Goal: Information Seeking & Learning: Learn about a topic

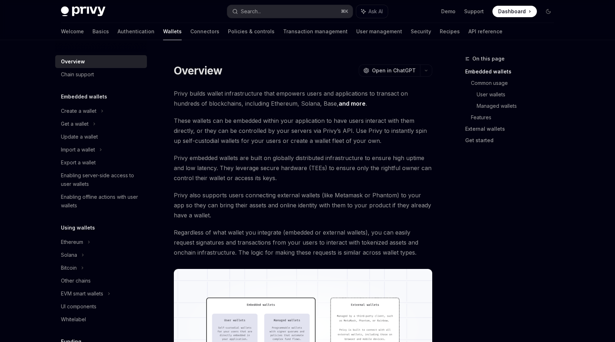
scroll to position [2, 0]
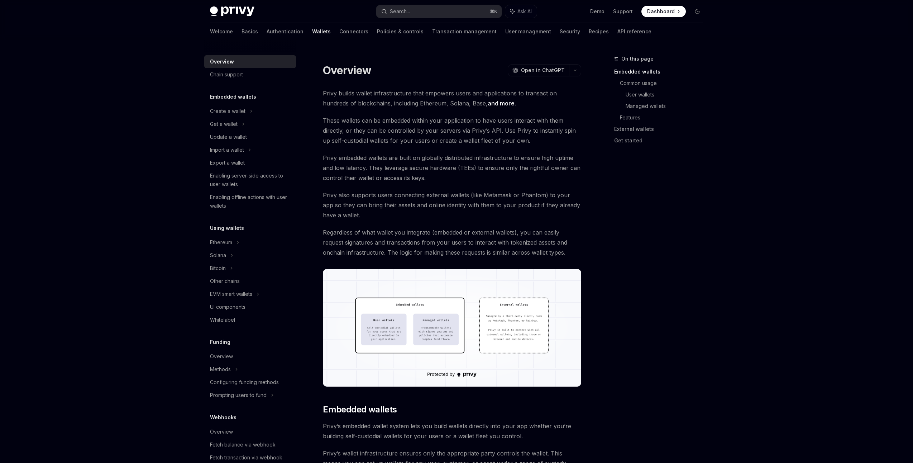
type textarea "*"
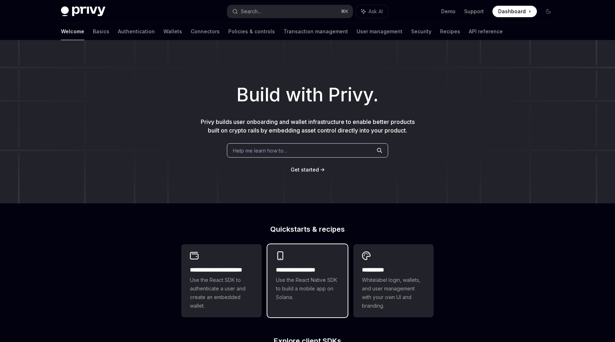
click at [297, 306] on div "**********" at bounding box center [307, 276] width 80 height 64
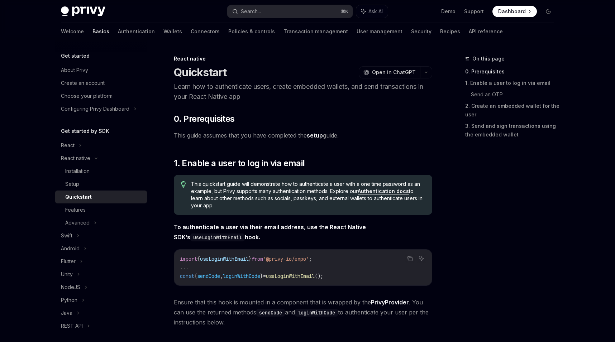
click at [525, 1] on div "Privy Docs home page Search... ⌘ K Ask AI Demo Support Dashboard Dashboard Sear…" at bounding box center [307, 11] width 493 height 23
click at [521, 10] on span "Dashboard" at bounding box center [512, 11] width 28 height 7
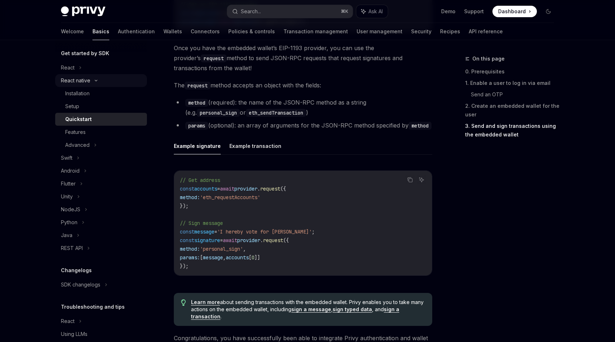
scroll to position [104, 0]
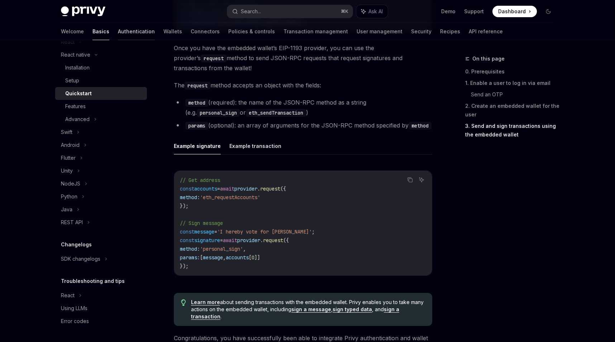
click at [118, 33] on link "Authentication" at bounding box center [136, 31] width 37 height 17
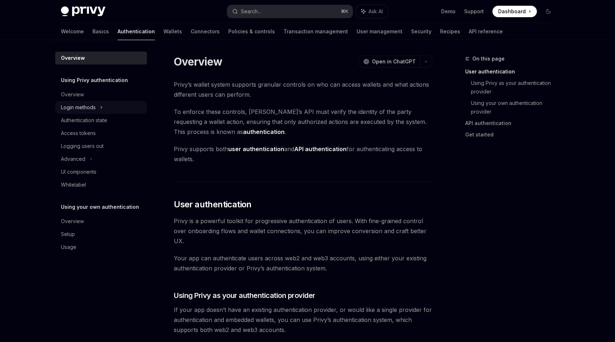
click at [123, 107] on div "Login methods" at bounding box center [101, 107] width 92 height 13
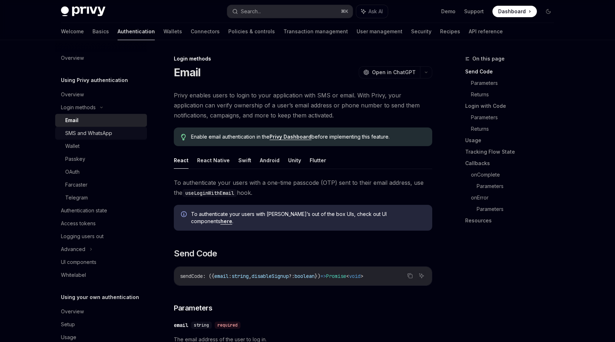
click at [122, 133] on div "SMS and WhatsApp" at bounding box center [103, 133] width 77 height 9
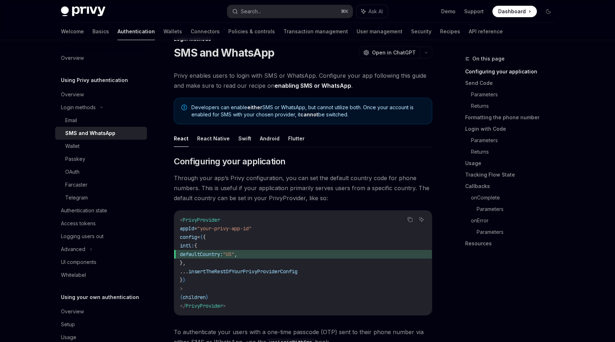
scroll to position [21, 0]
click at [216, 141] on button "React Native" at bounding box center [213, 137] width 33 height 17
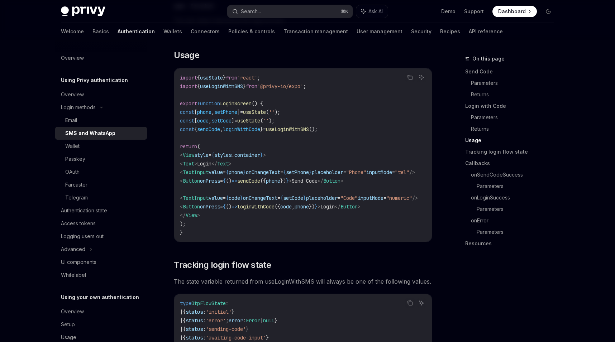
scroll to position [640, 0]
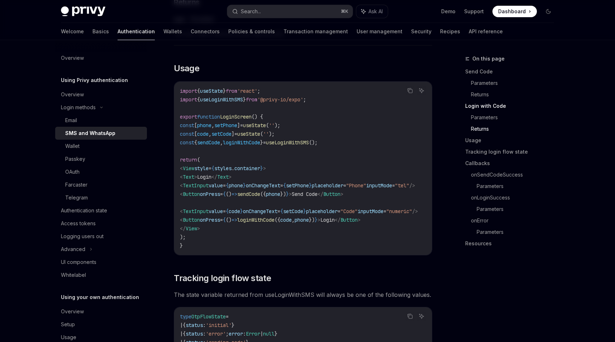
click at [233, 98] on span "useLoginWithSMS" at bounding box center [221, 99] width 43 height 6
drag, startPoint x: 296, startPoint y: 97, endPoint x: 302, endPoint y: 97, distance: 6.8
click at [301, 97] on span "'@privy-io/expo'" at bounding box center [280, 99] width 46 height 6
drag, startPoint x: 209, startPoint y: 94, endPoint x: 272, endPoint y: 96, distance: 63.1
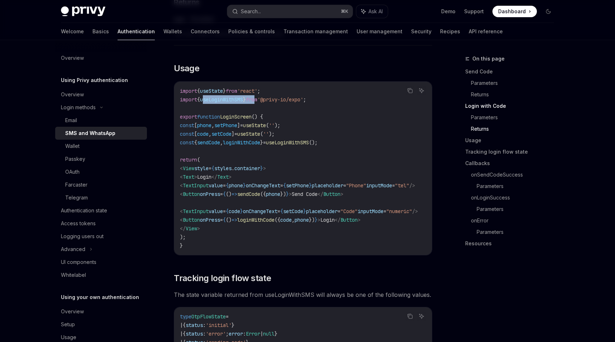
click at [272, 96] on span "import { useLoginWithSMS } from '@privy-io/expo' ;" at bounding box center [243, 99] width 126 height 6
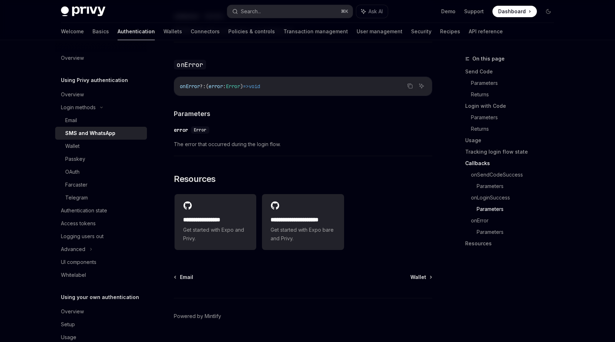
scroll to position [1406, 0]
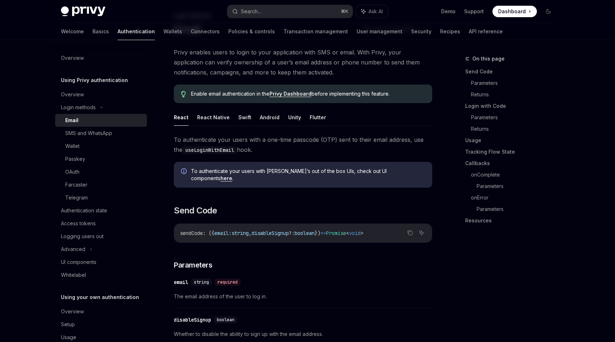
scroll to position [21, 0]
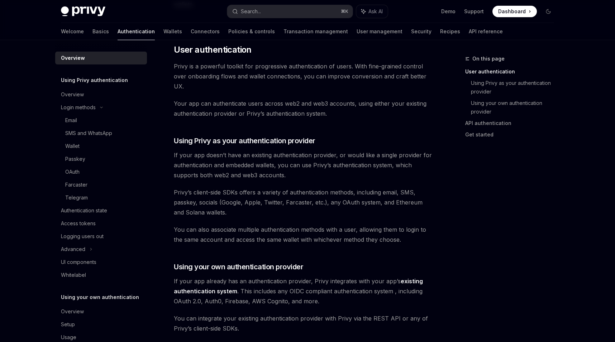
scroll to position [155, 0]
click at [122, 133] on div "SMS and WhatsApp" at bounding box center [103, 133] width 77 height 9
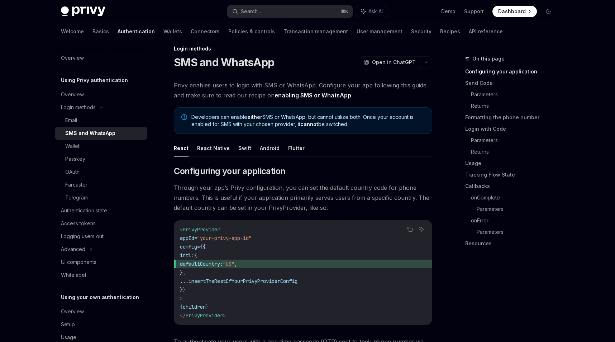
scroll to position [14, 0]
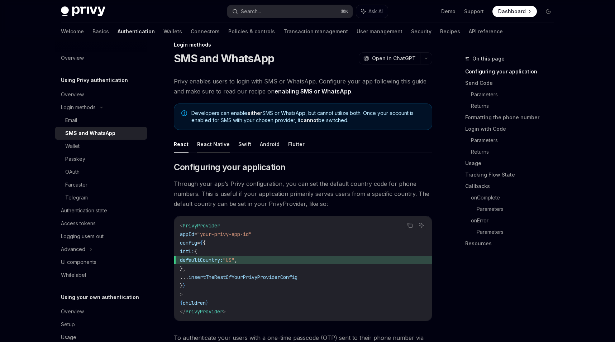
click at [222, 144] on button "React Native" at bounding box center [213, 144] width 33 height 17
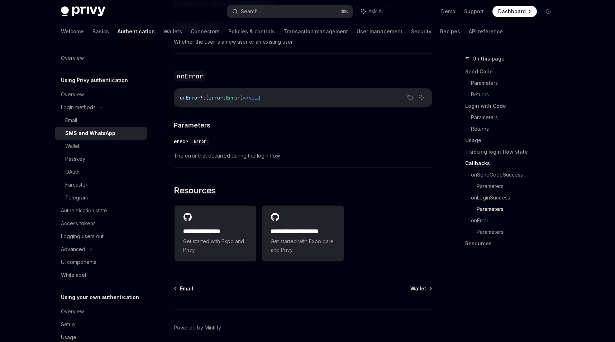
scroll to position [1406, 0]
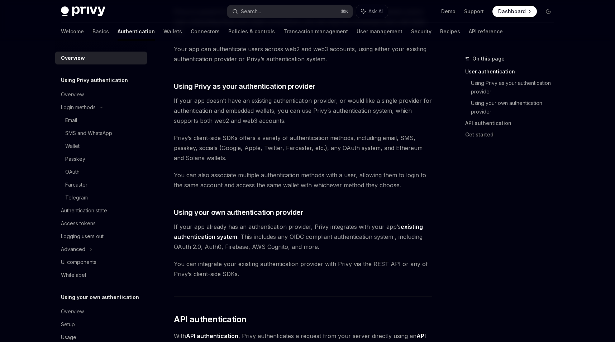
scroll to position [210, 0]
click at [92, 32] on link "Basics" at bounding box center [100, 31] width 16 height 17
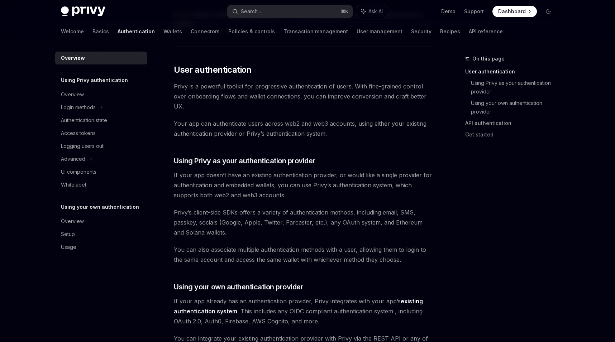
type textarea "*"
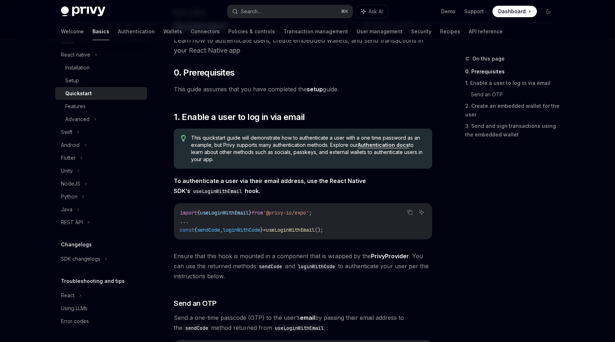
scroll to position [51, 0]
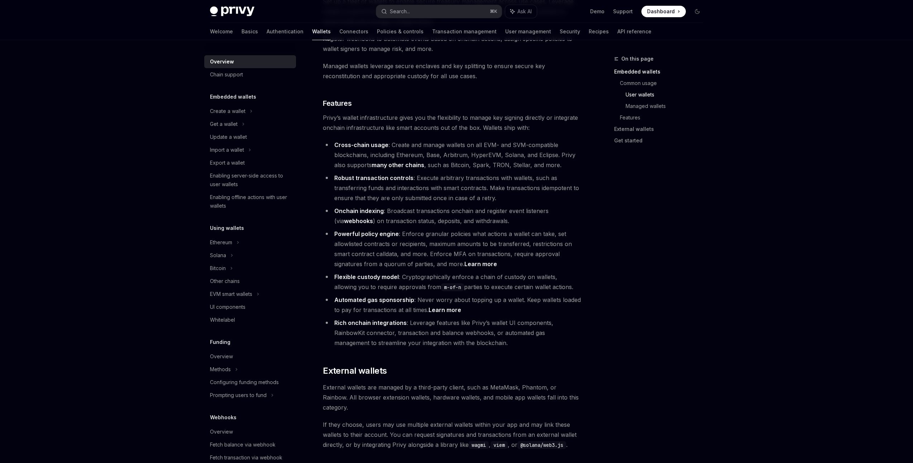
scroll to position [444, 0]
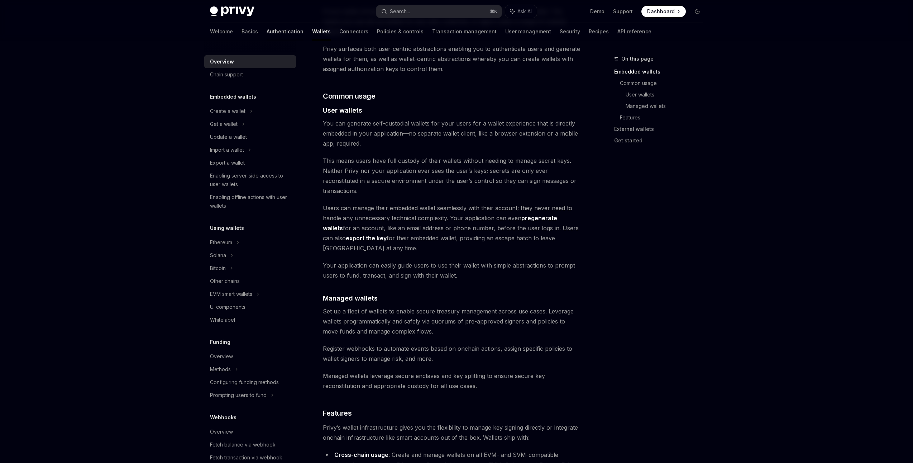
click at [267, 35] on link "Authentication" at bounding box center [285, 31] width 37 height 17
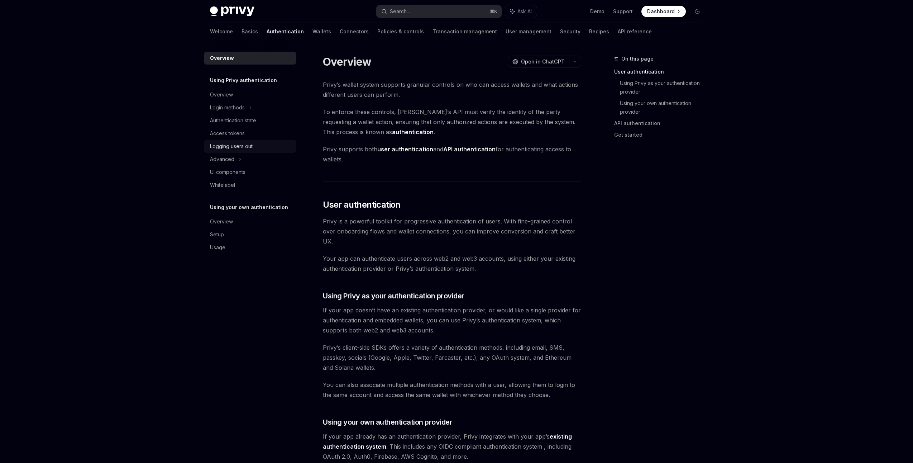
click at [237, 140] on link "Logging users out" at bounding box center [250, 146] width 92 height 13
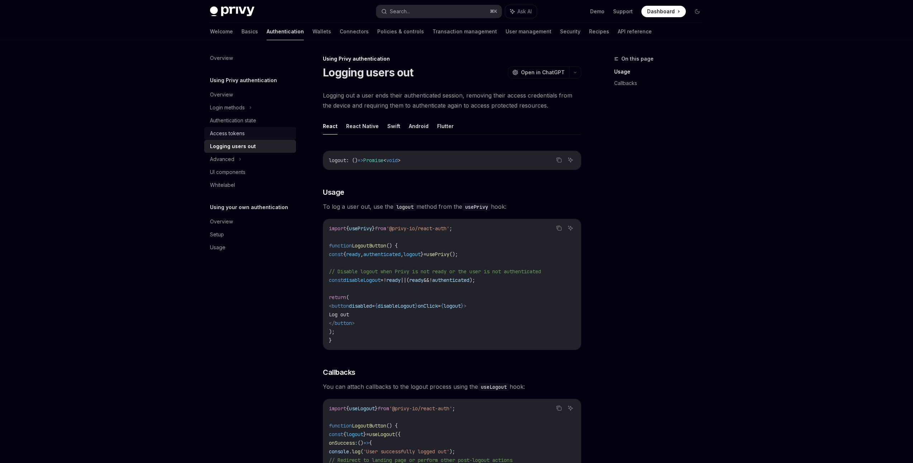
click at [237, 132] on div "Access tokens" at bounding box center [227, 133] width 35 height 9
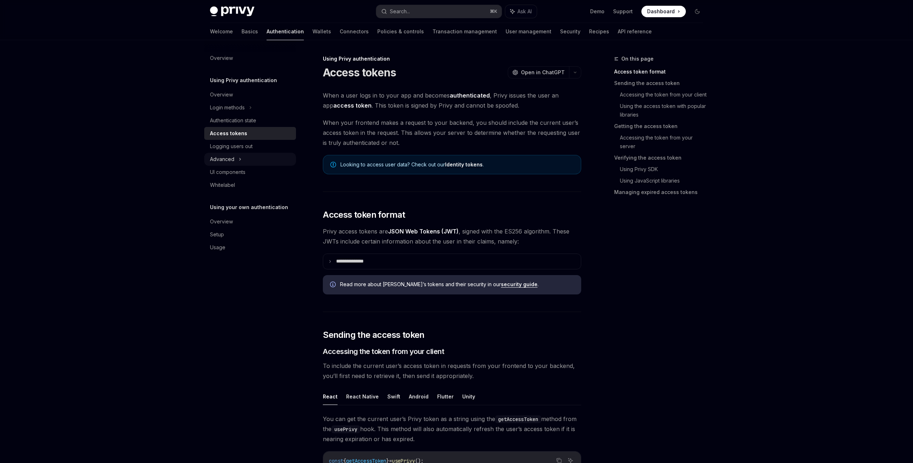
click at [236, 161] on div "Advanced" at bounding box center [250, 159] width 92 height 13
click at [240, 208] on div "UI components" at bounding box center [227, 210] width 35 height 9
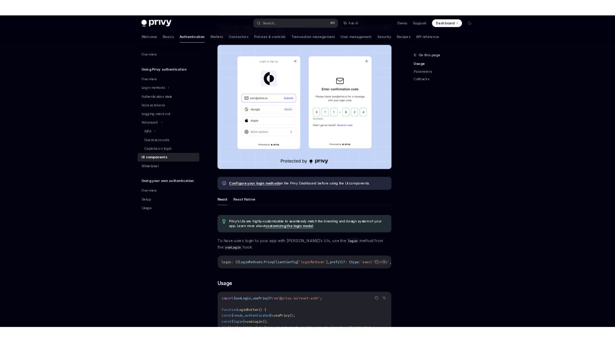
scroll to position [145, 0]
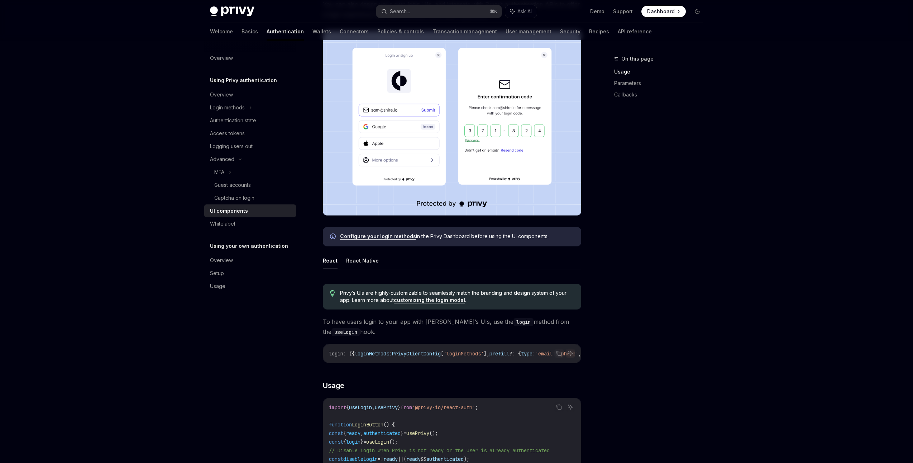
click at [454, 138] on div "On this page Usage Parameters Callbacks" at bounding box center [654, 258] width 109 height 408
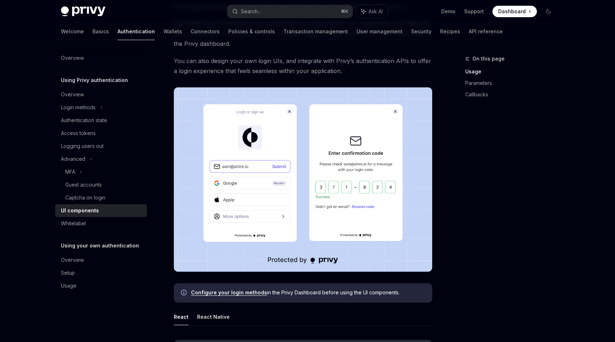
scroll to position [0, 0]
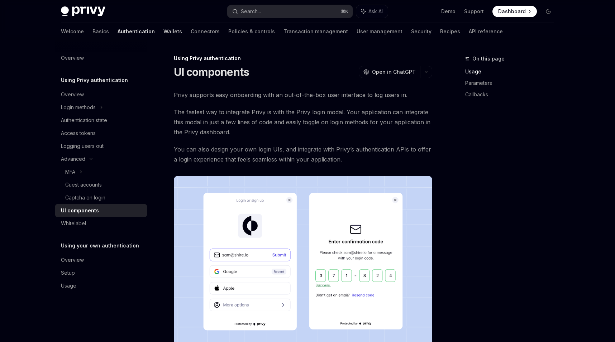
click at [163, 36] on link "Wallets" at bounding box center [172, 31] width 19 height 17
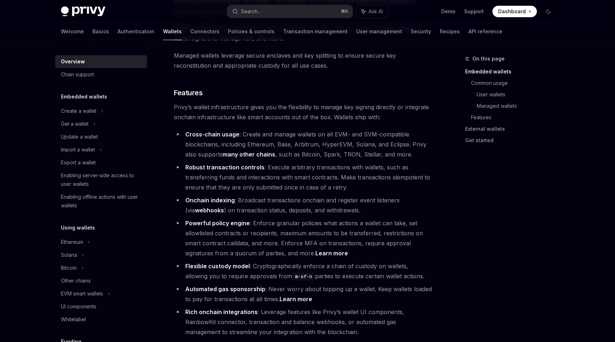
scroll to position [846, 0]
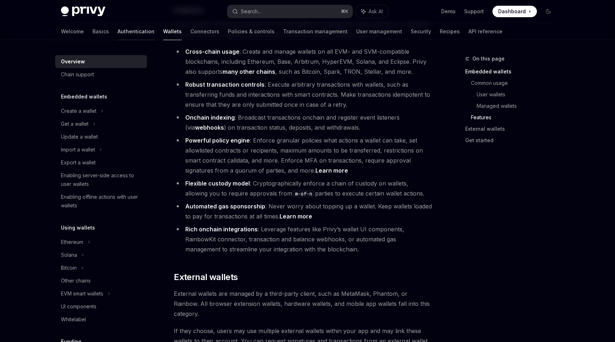
click at [118, 32] on link "Authentication" at bounding box center [136, 31] width 37 height 17
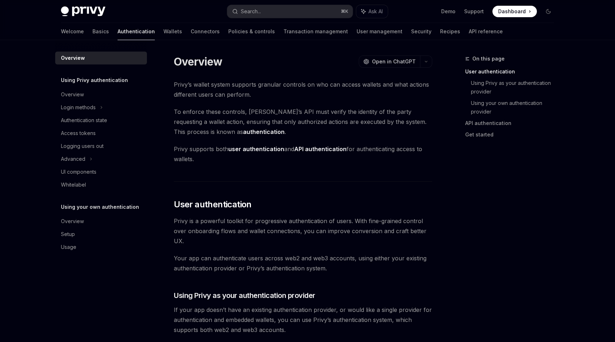
type textarea "*"
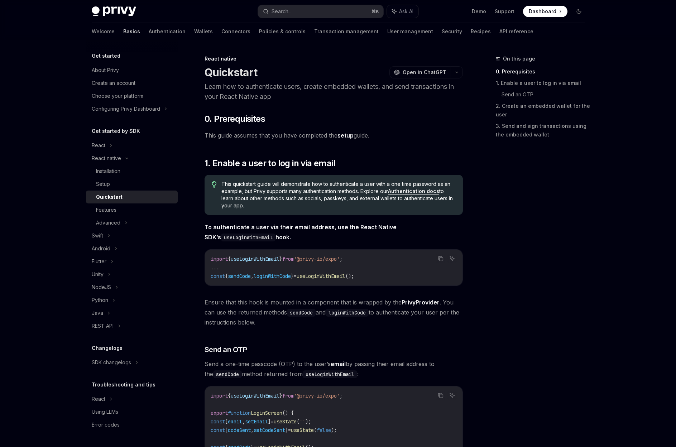
scroll to position [51, 0]
